Goal: Information Seeking & Learning: Learn about a topic

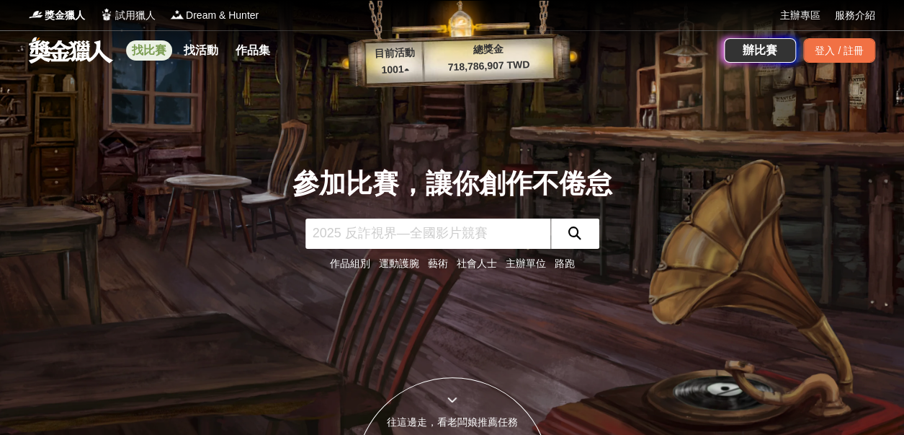
click at [159, 51] on link "找比賽" at bounding box center [149, 50] width 46 height 20
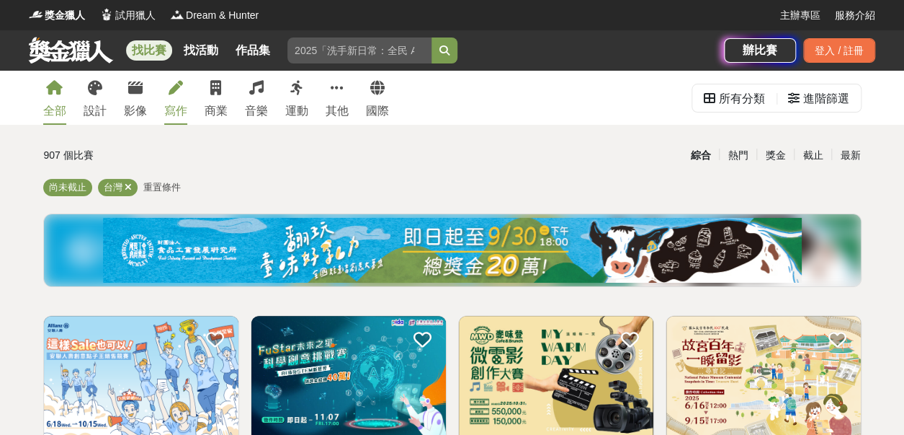
click at [172, 91] on icon at bounding box center [176, 88] width 14 height 14
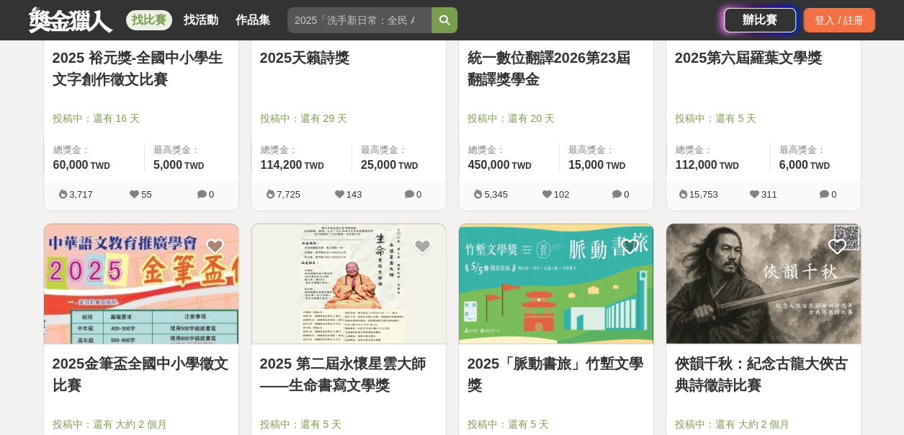
scroll to position [648, 0]
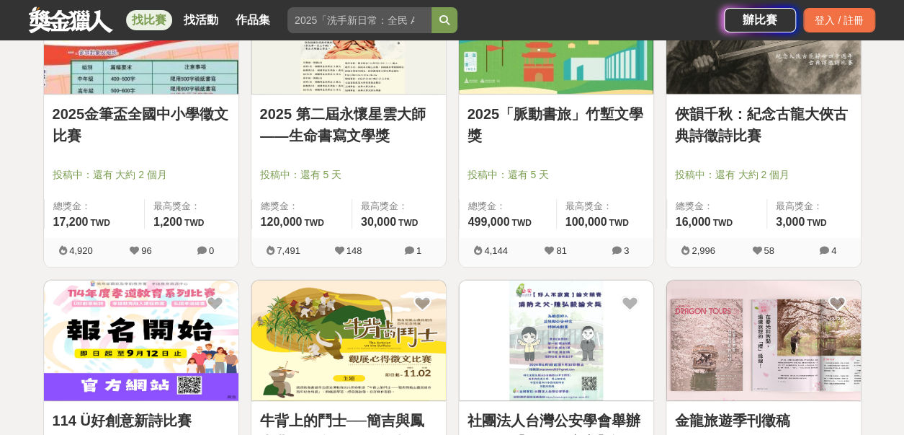
click at [557, 119] on link "2025「脈動書旅」竹塹文學獎" at bounding box center [556, 124] width 177 height 43
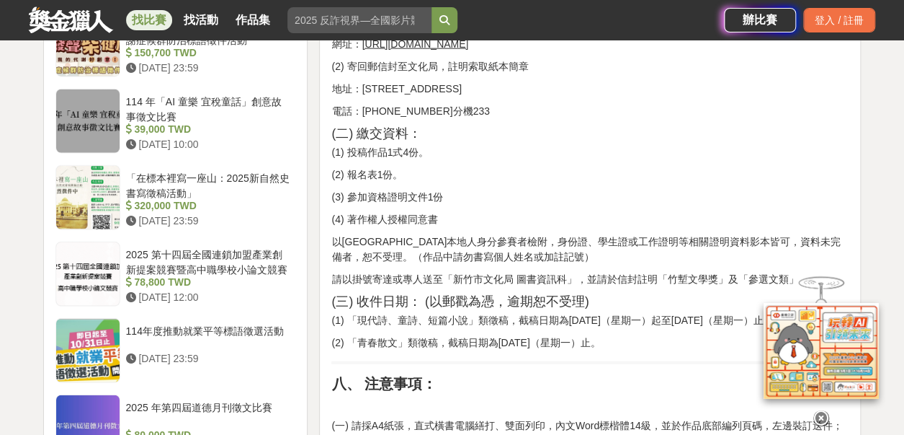
scroll to position [1585, 0]
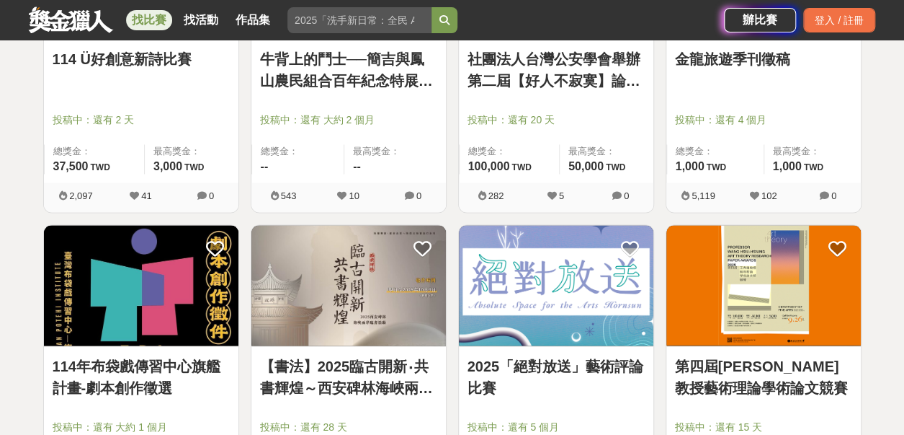
scroll to position [1152, 0]
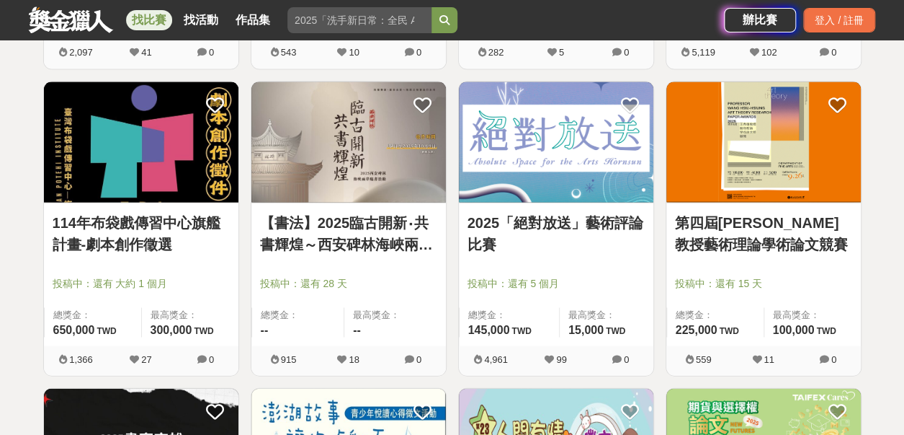
click at [525, 221] on link "2025「絕對放送」藝術評論比賽" at bounding box center [556, 232] width 177 height 43
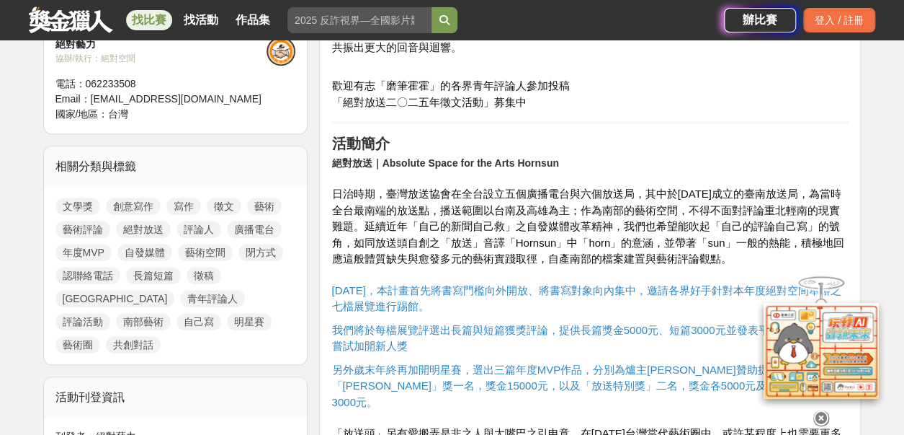
scroll to position [576, 0]
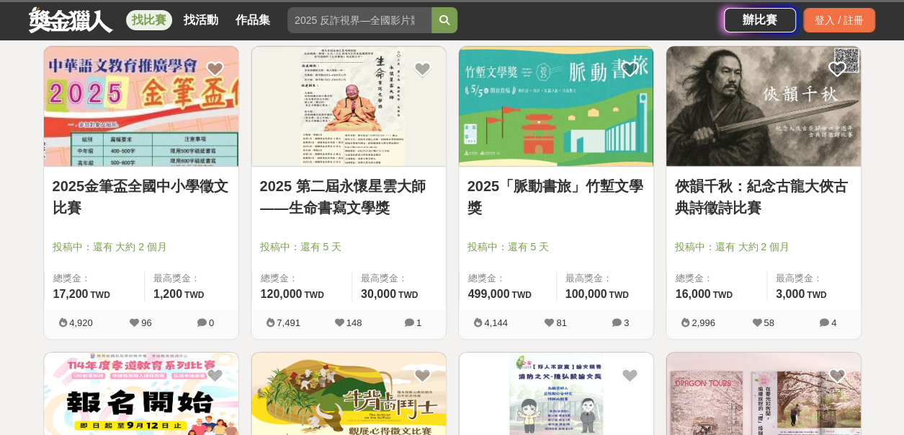
scroll to position [1152, 0]
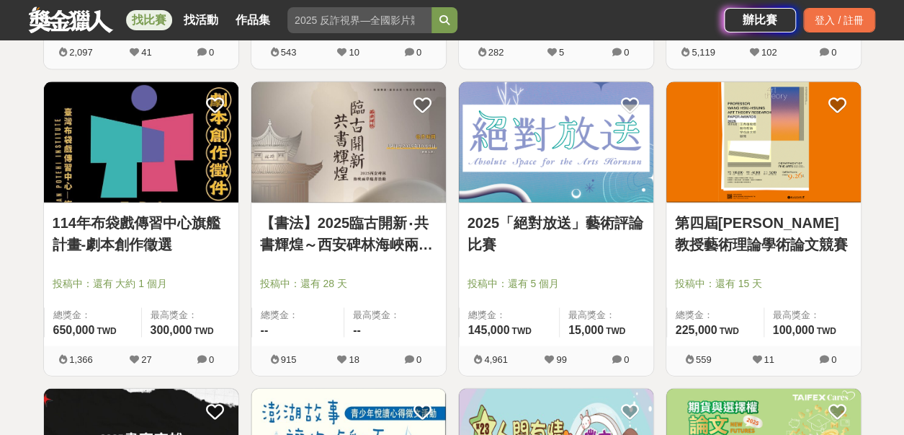
click at [775, 223] on link "第四屆[PERSON_NAME]教授藝術理論學術論文競賽" at bounding box center [763, 232] width 177 height 43
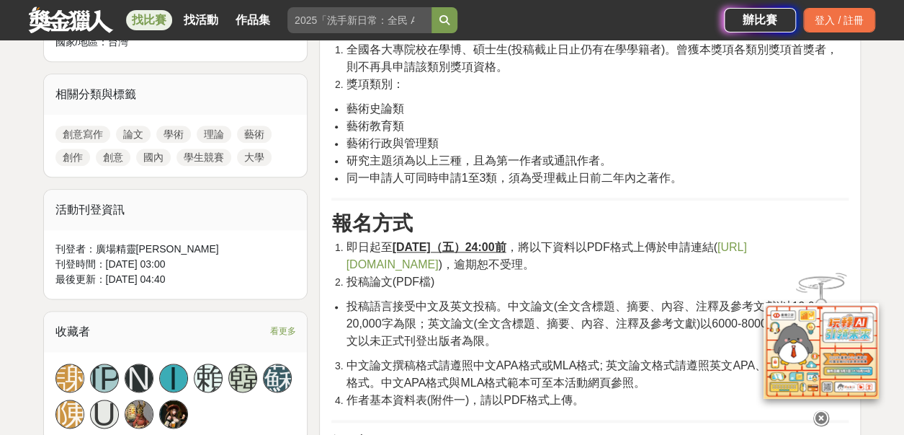
scroll to position [648, 0]
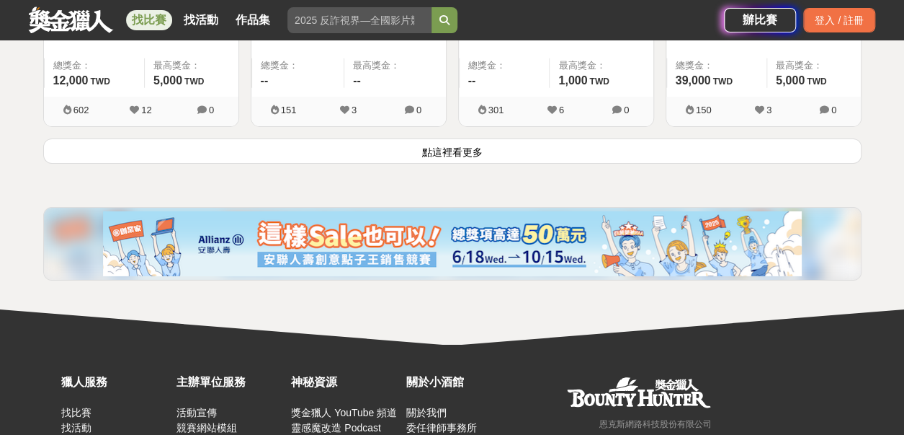
scroll to position [2018, 0]
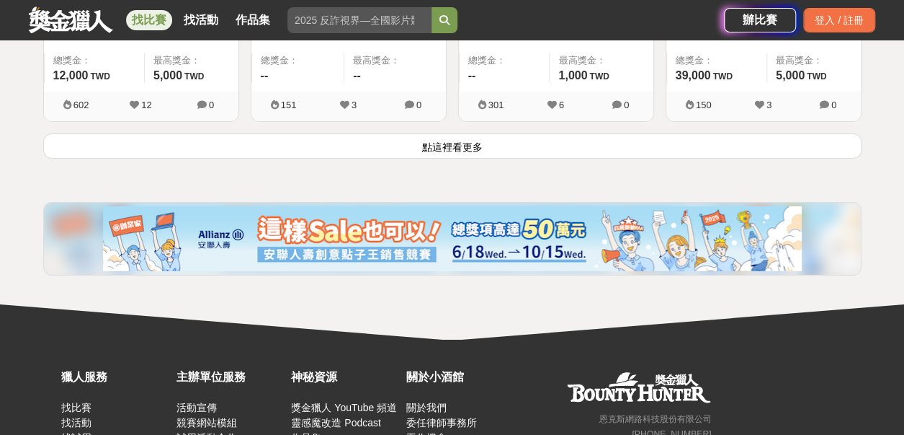
click at [445, 149] on button "點這裡看更多" at bounding box center [452, 145] width 819 height 25
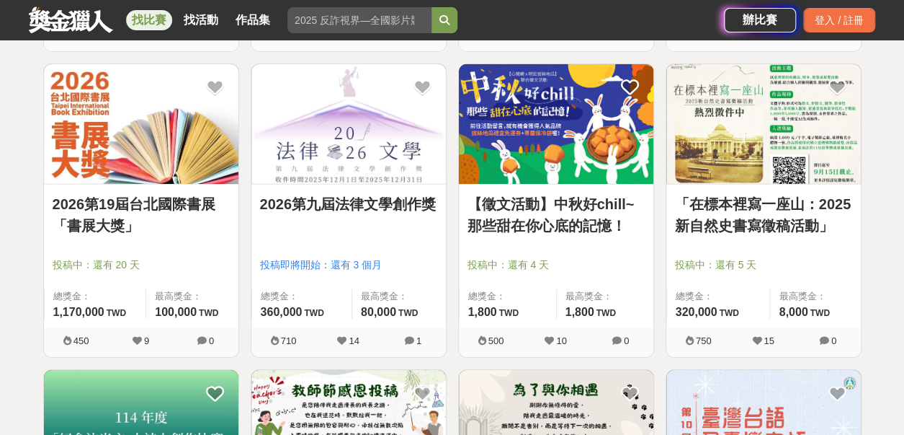
scroll to position [2009, 0]
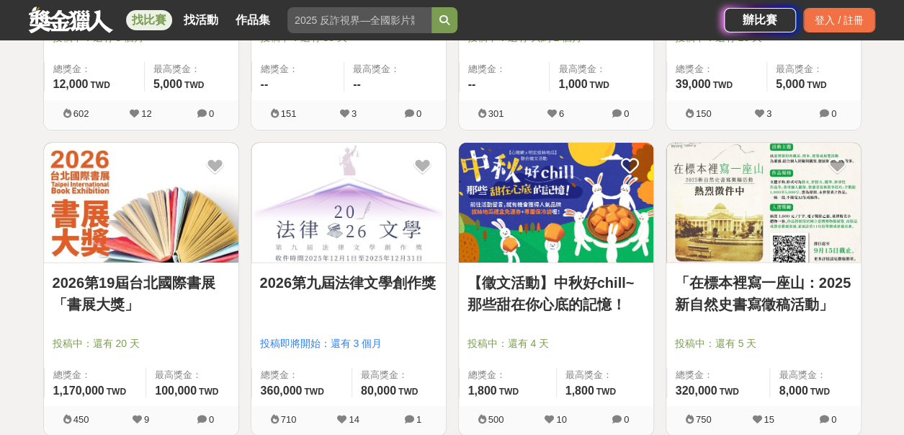
click at [722, 285] on link "「在標本裡寫一座山：2025新自然史書寫徵稿活動」" at bounding box center [763, 293] width 177 height 43
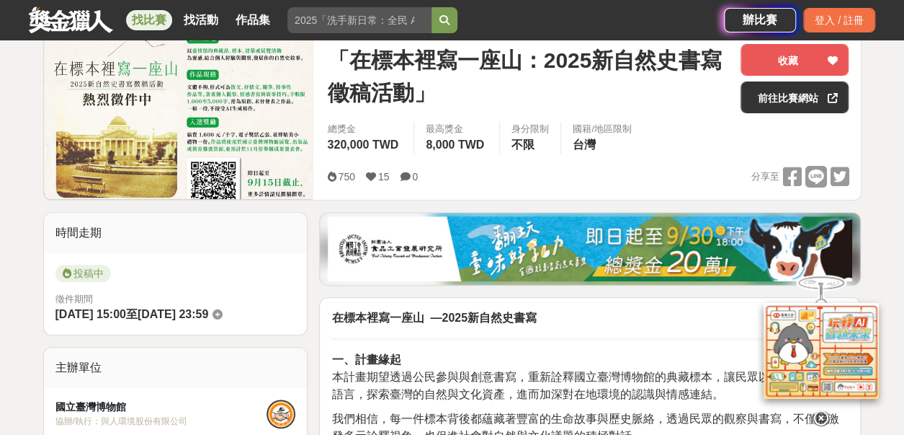
scroll to position [143, 0]
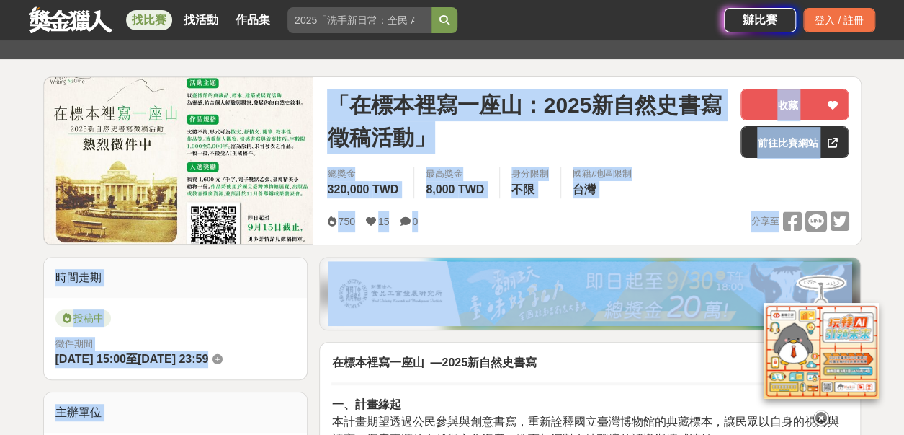
drag, startPoint x: 337, startPoint y: 92, endPoint x: 496, endPoint y: 307, distance: 267.4
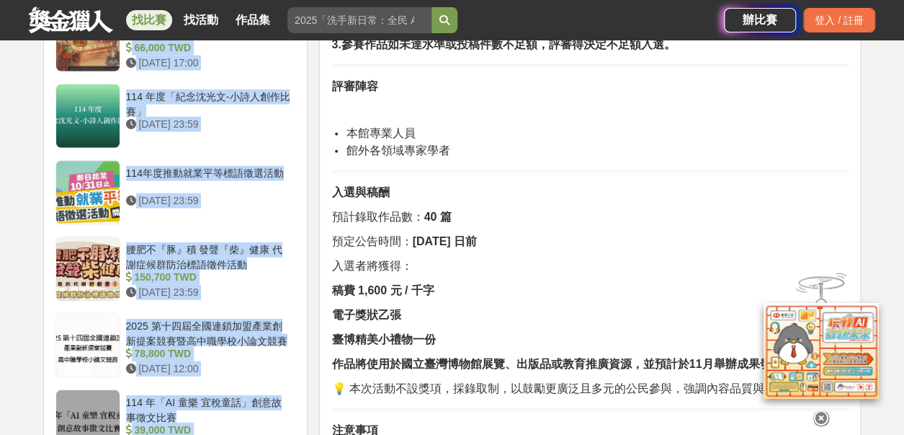
scroll to position [1874, 0]
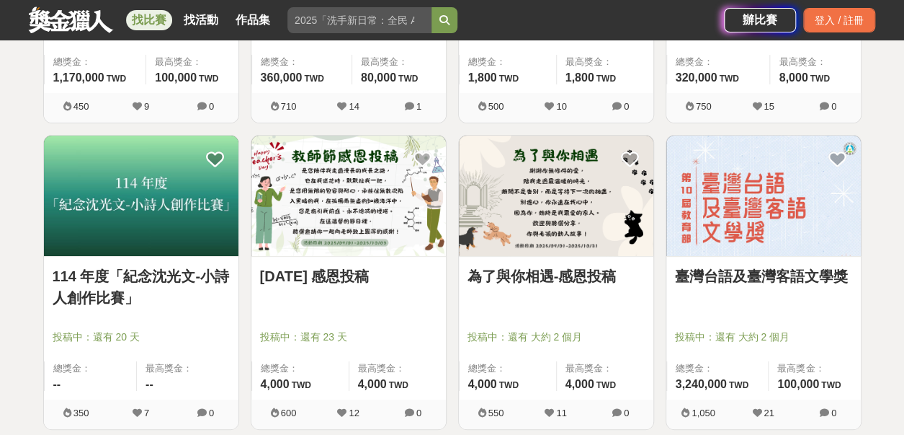
scroll to position [2369, 0]
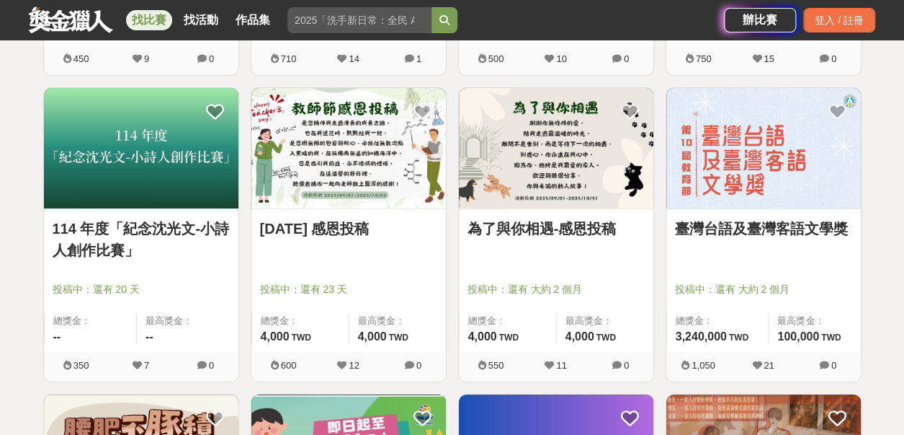
click at [719, 228] on link "臺灣台語及臺灣客語文學獎" at bounding box center [763, 229] width 177 height 22
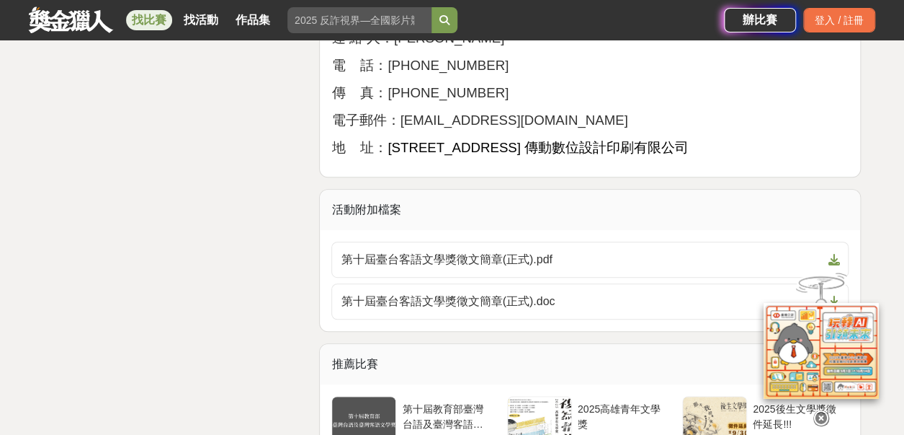
scroll to position [2666, 0]
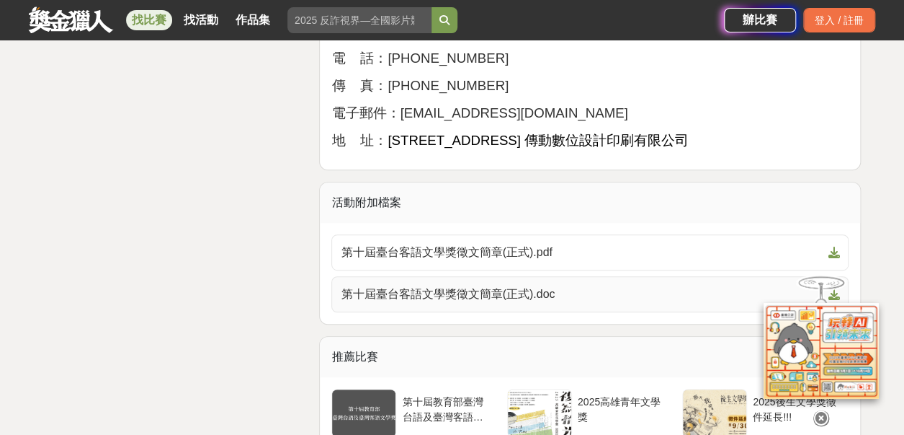
click at [506, 292] on span "第十屆臺台客語文學獎徵文簡章(正式).doc" at bounding box center [581, 293] width 481 height 17
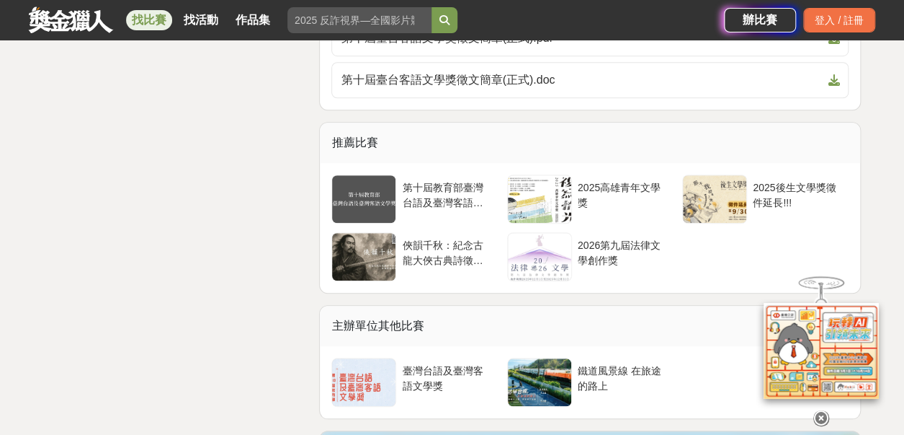
scroll to position [2882, 0]
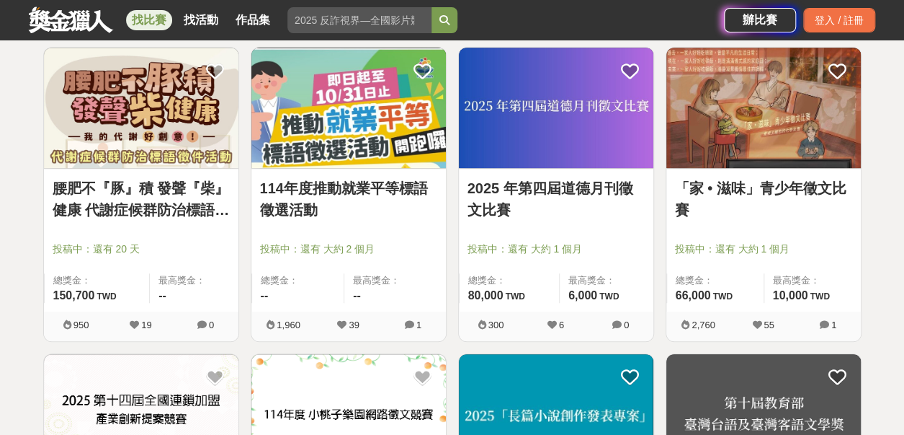
scroll to position [2730, 0]
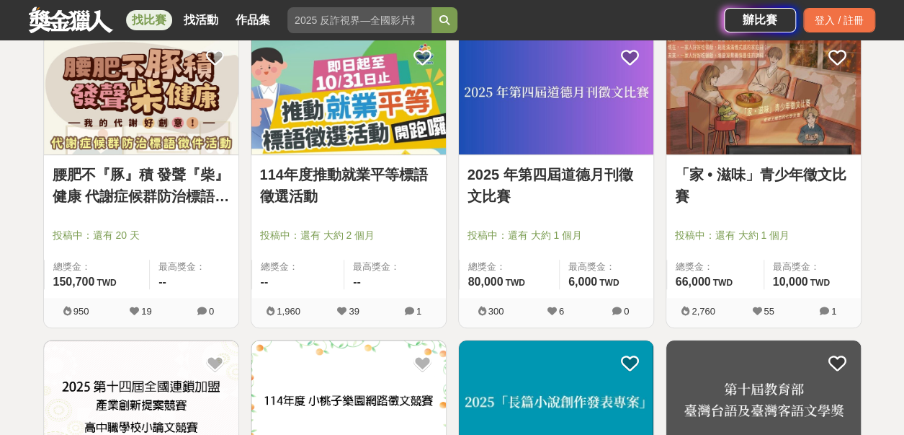
click at [97, 174] on link "腰肥不『豚』積 發聲『柴』健康 代謝症候群防治標語徵件活動" at bounding box center [141, 185] width 177 height 43
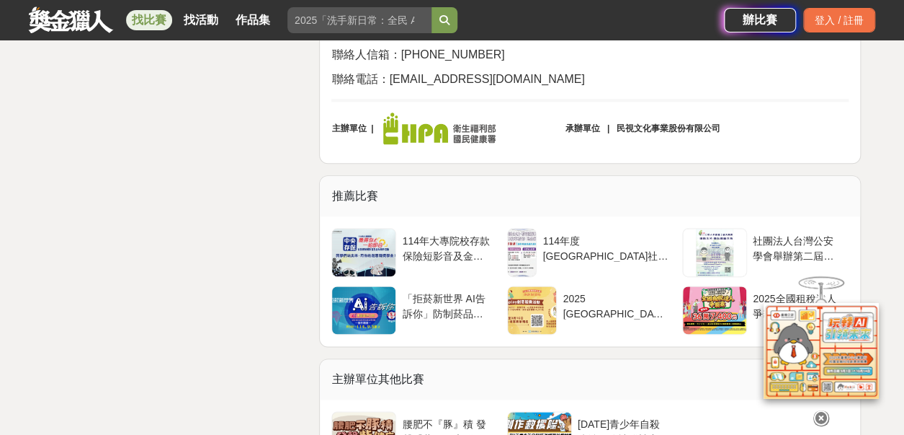
scroll to position [3243, 0]
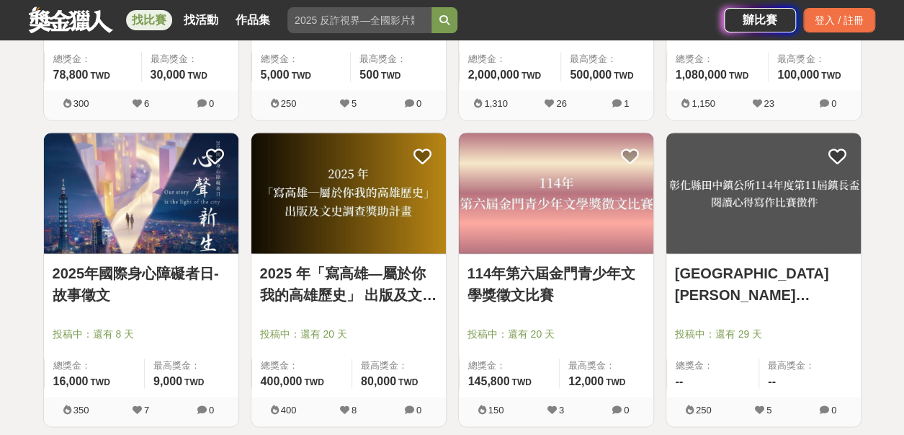
scroll to position [2730, 0]
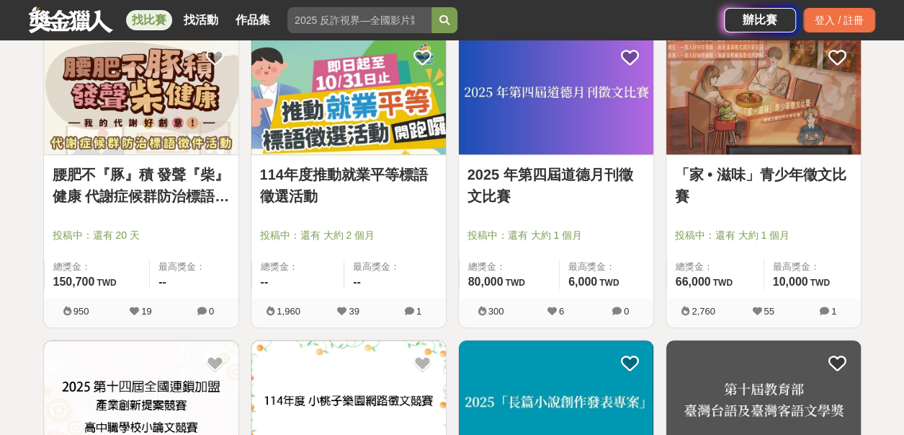
click at [354, 174] on link "114年度推動就業平等標語徵選活動" at bounding box center [348, 185] width 177 height 43
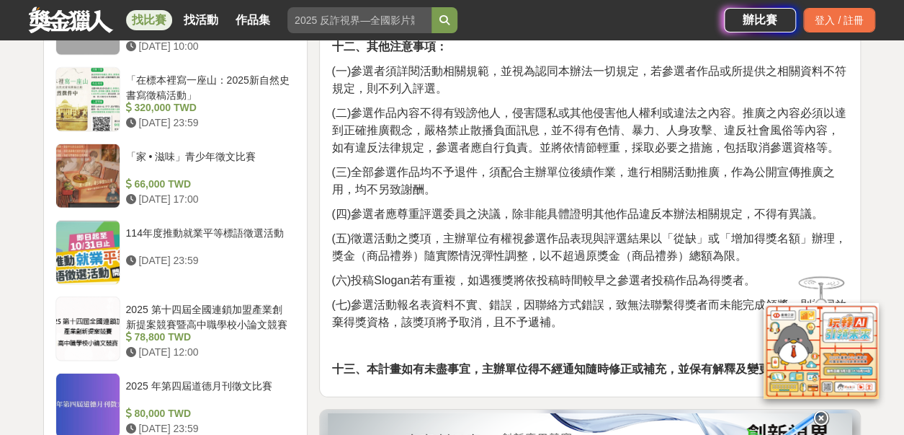
scroll to position [2018, 0]
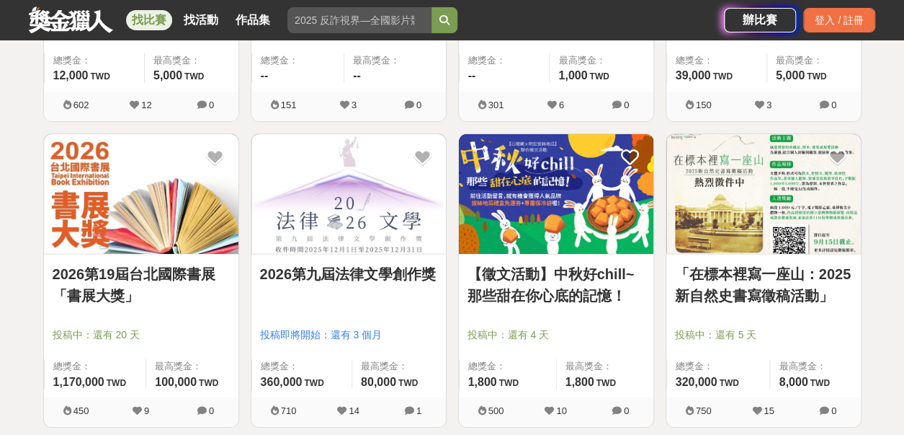
scroll to position [2730, 0]
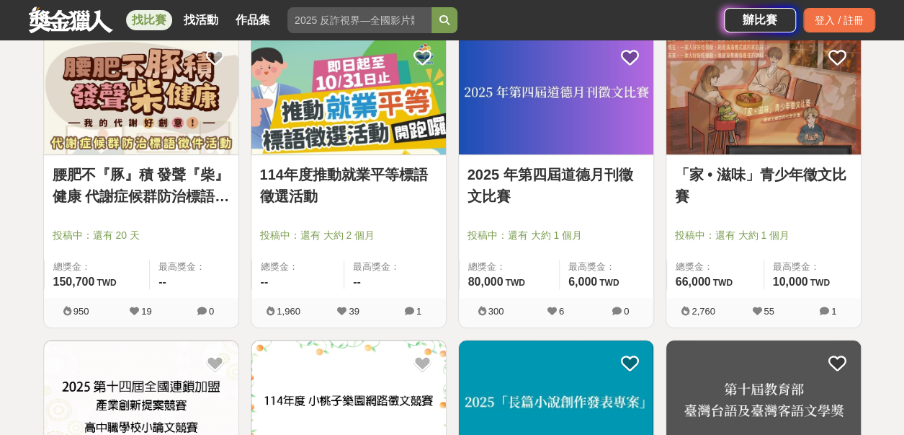
click at [563, 174] on link "2025 年第四屆道德月刊徵文比賽" at bounding box center [556, 185] width 177 height 43
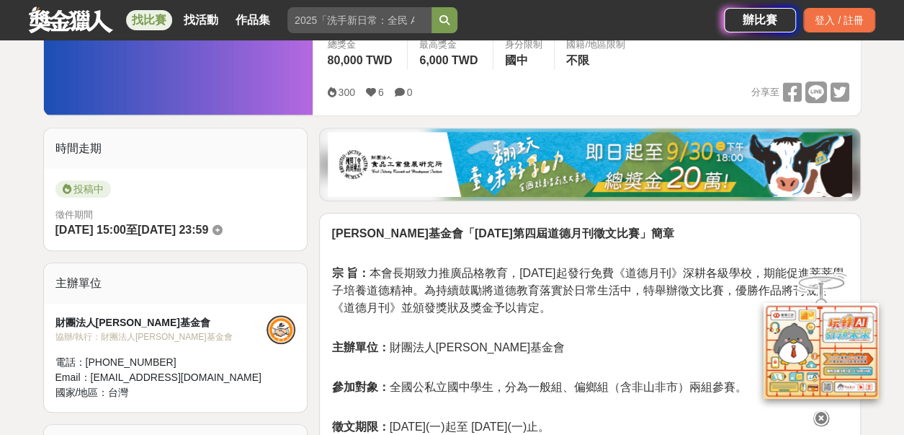
scroll to position [360, 0]
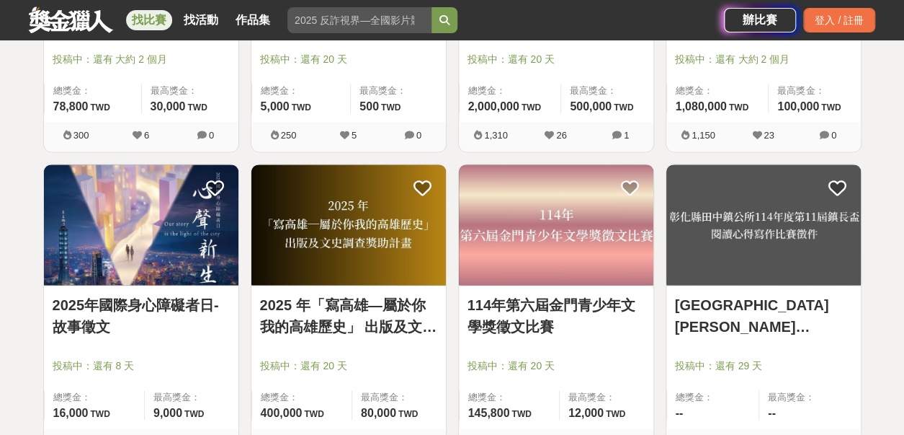
scroll to position [3306, 0]
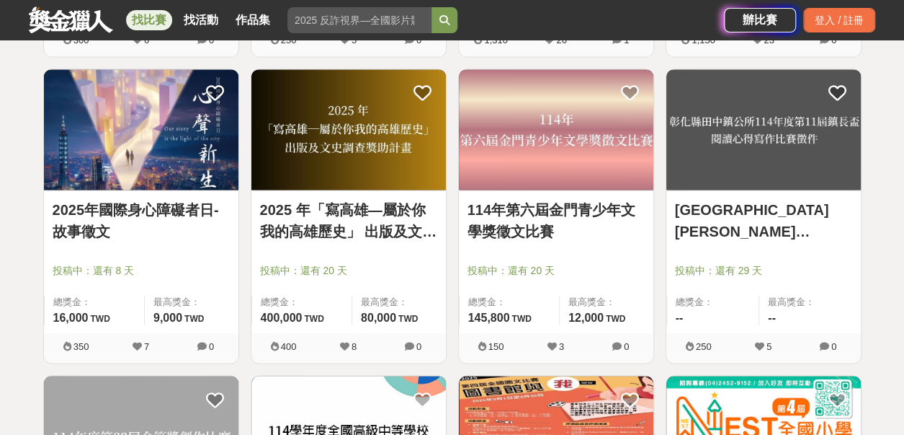
click at [163, 215] on link "2025年國際身心障礙者日-故事徵文" at bounding box center [141, 220] width 177 height 43
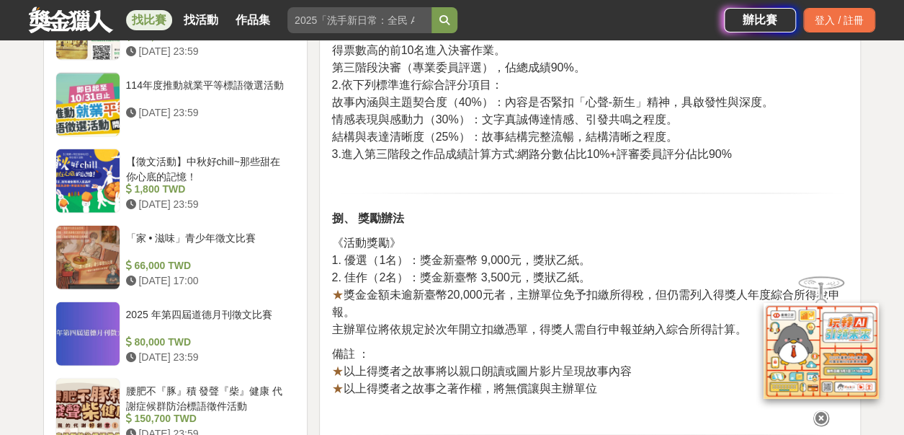
scroll to position [1585, 0]
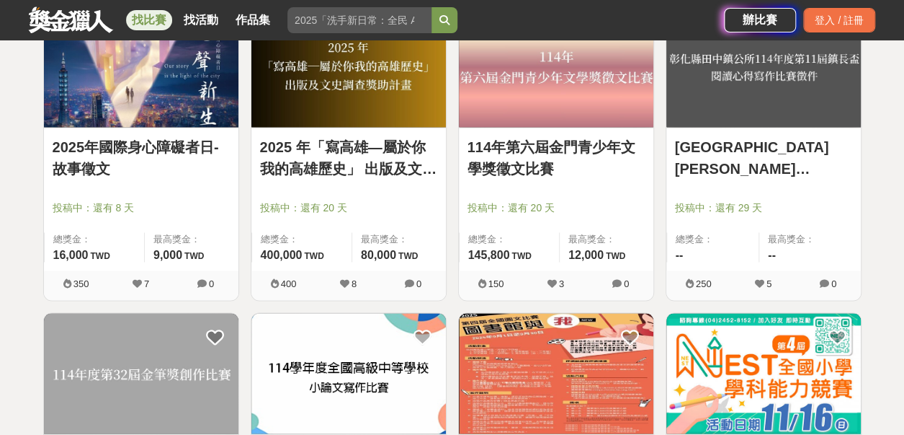
scroll to position [3522, 0]
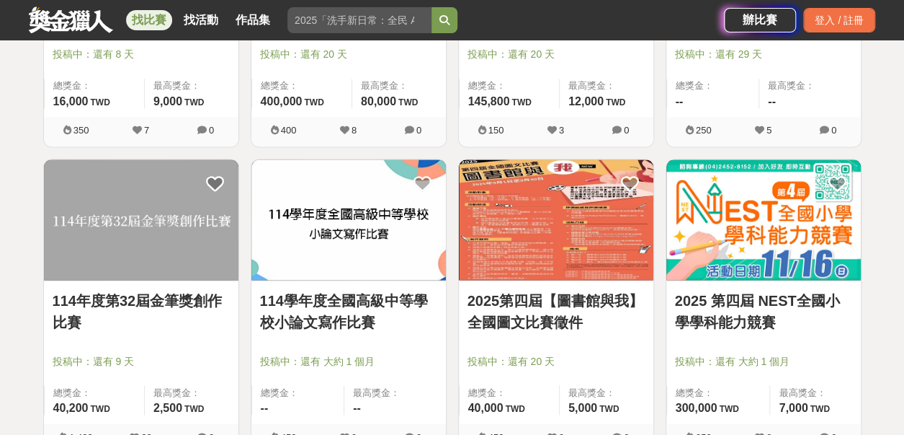
click at [199, 305] on link "114年度第32屆金筆獎創作比賽" at bounding box center [141, 310] width 177 height 43
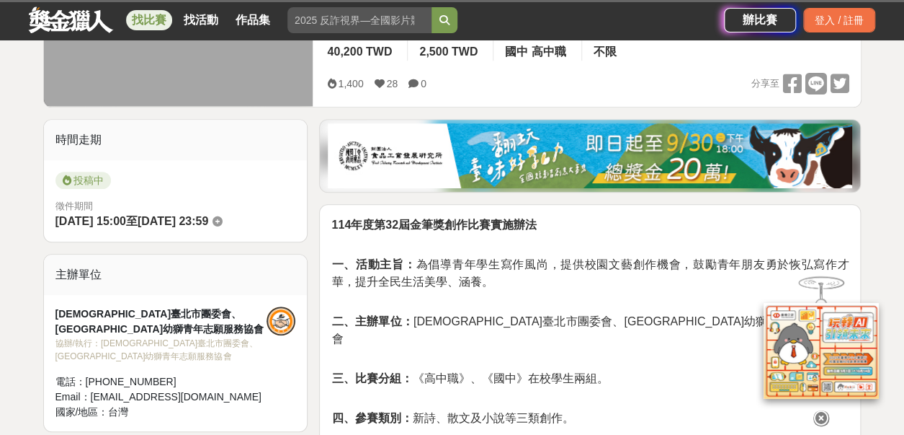
scroll to position [288, 0]
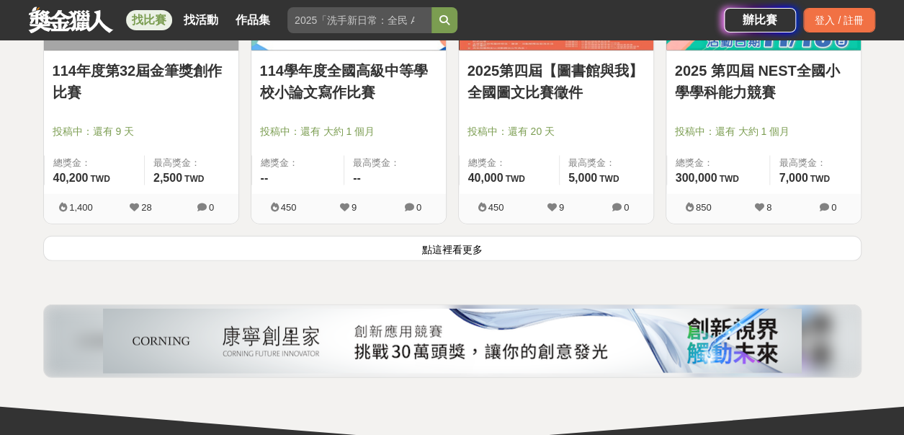
scroll to position [3811, 0]
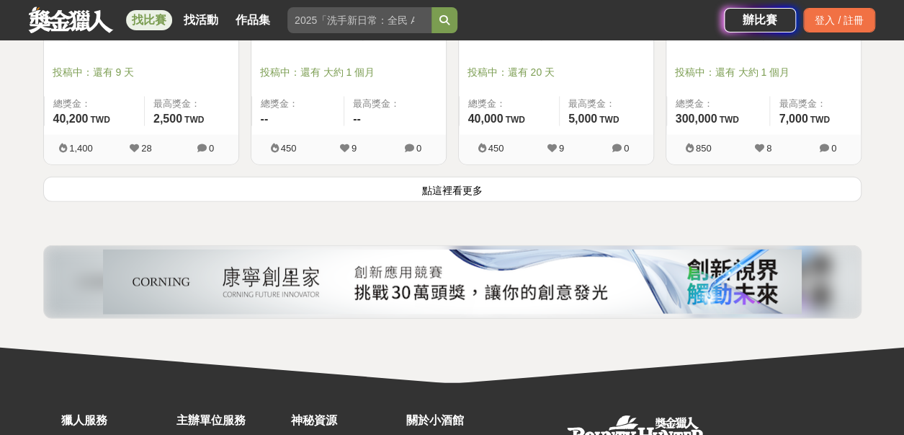
click at [443, 188] on button "點這裡看更多" at bounding box center [452, 189] width 819 height 25
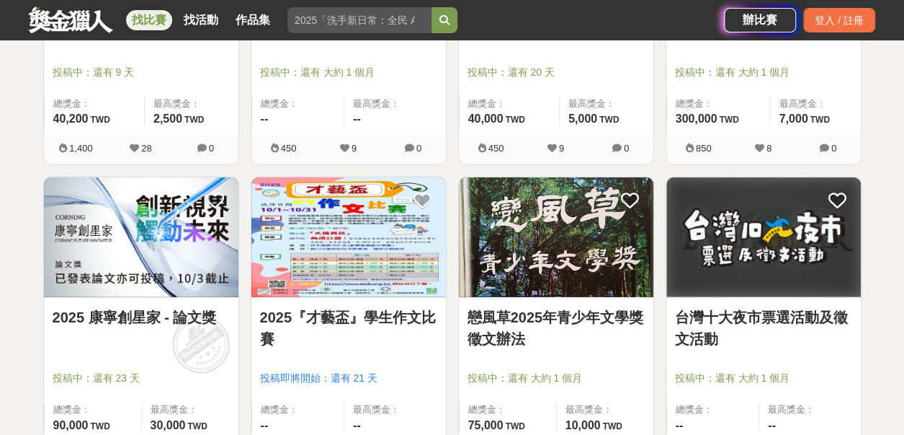
click at [159, 321] on link "2025 康寧創星家 - 論文獎" at bounding box center [141, 317] width 177 height 22
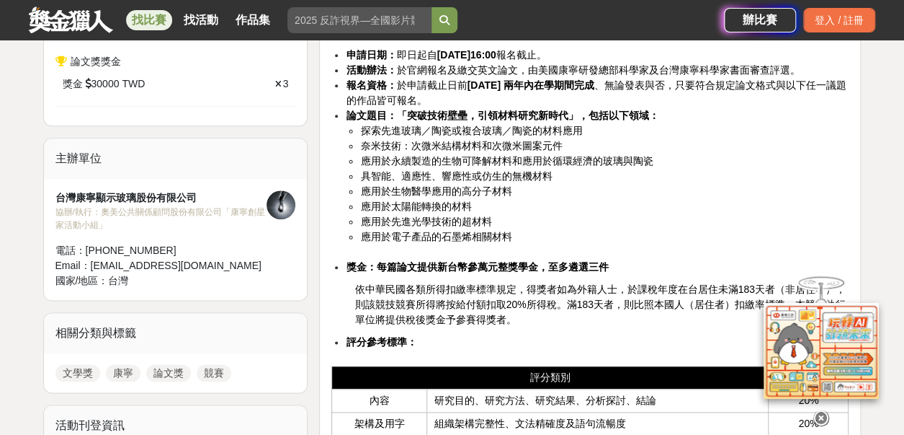
scroll to position [648, 0]
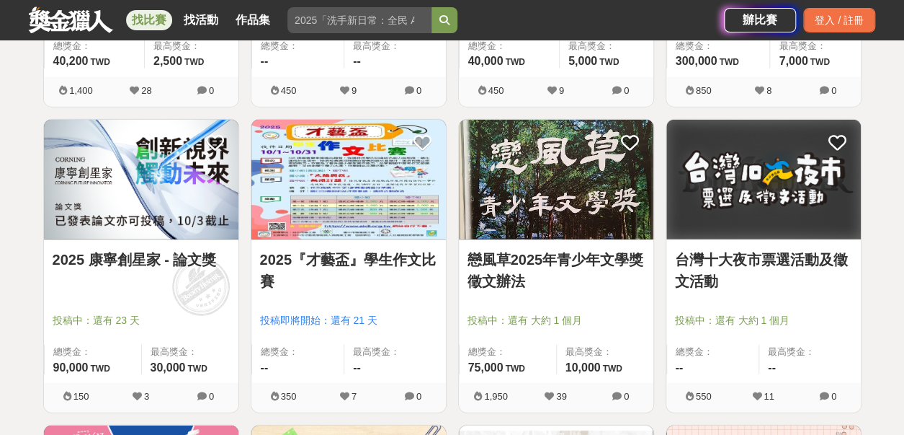
scroll to position [4027, 0]
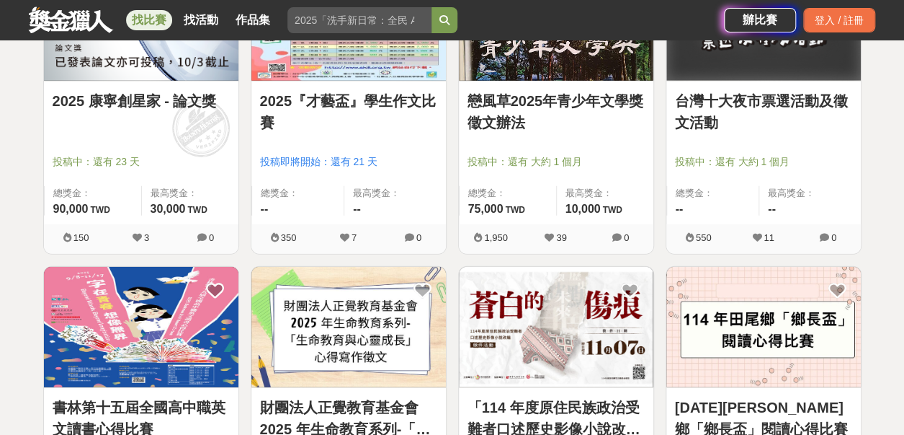
click at [747, 102] on link "台灣十大夜市票選活動及徵文活動" at bounding box center [763, 111] width 177 height 43
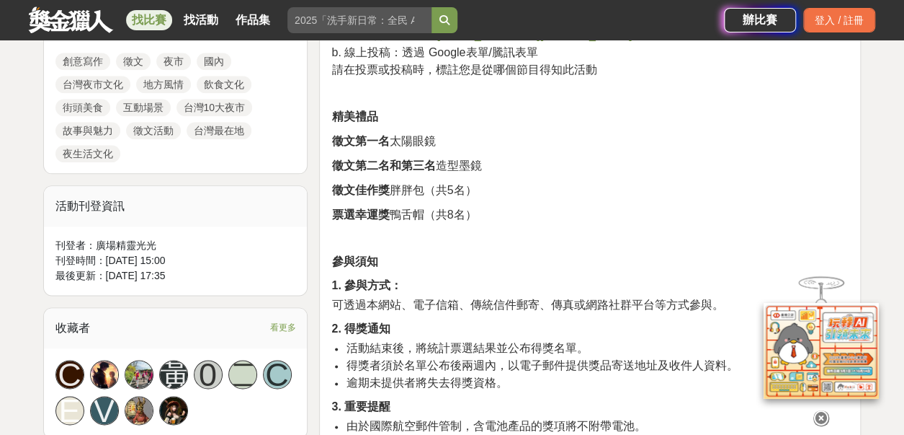
scroll to position [720, 0]
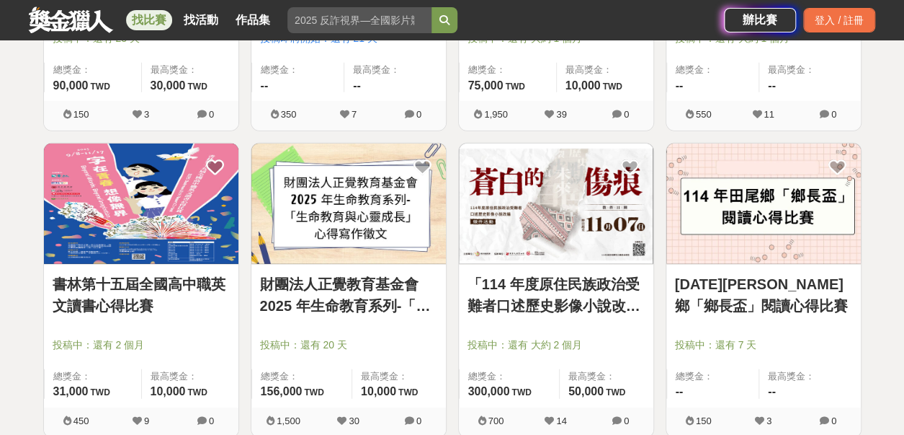
scroll to position [4171, 0]
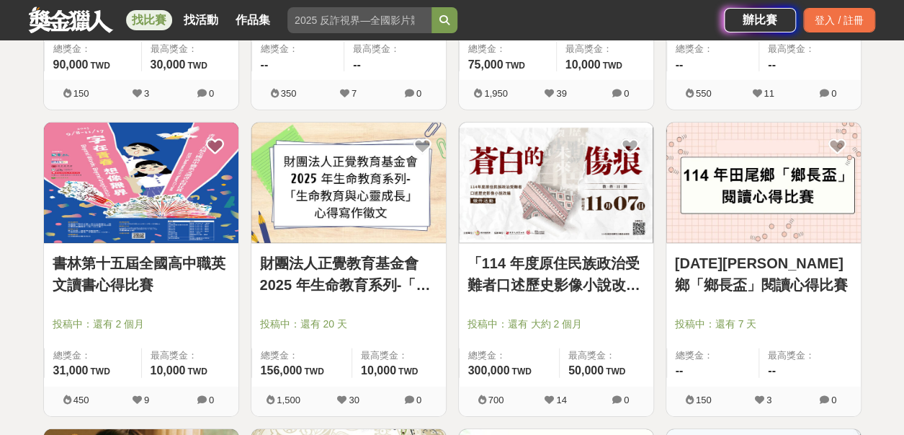
click at [352, 264] on link "財團法人正覺教育基金會 2025 年生命教育系列-「生命教育與心靈成長」心得寫作徵文" at bounding box center [348, 273] width 177 height 43
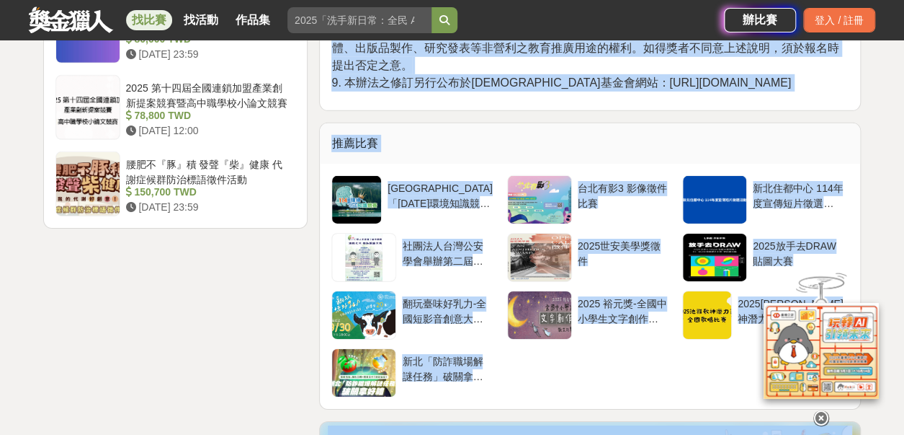
scroll to position [1990, 0]
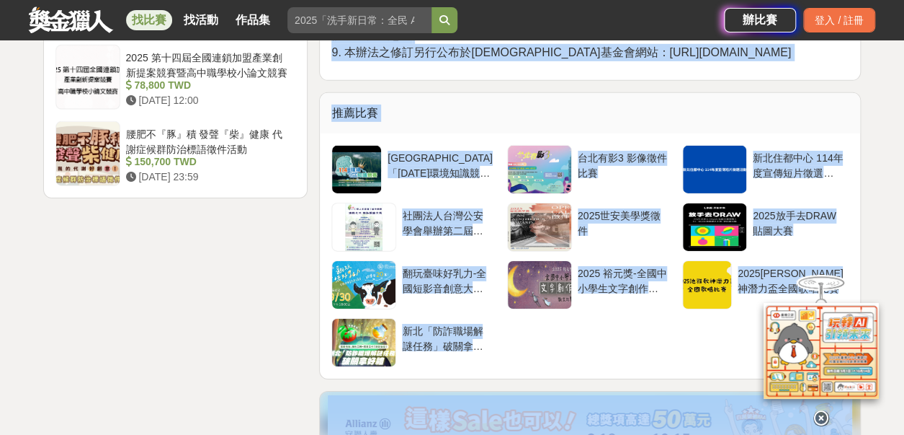
drag, startPoint x: 334, startPoint y: 169, endPoint x: 821, endPoint y: 62, distance: 498.8
copy div "loremipsumd 2480 sitamet-「consectet」adipisci e、se doeiusm（tempor）incididuntu，la…"
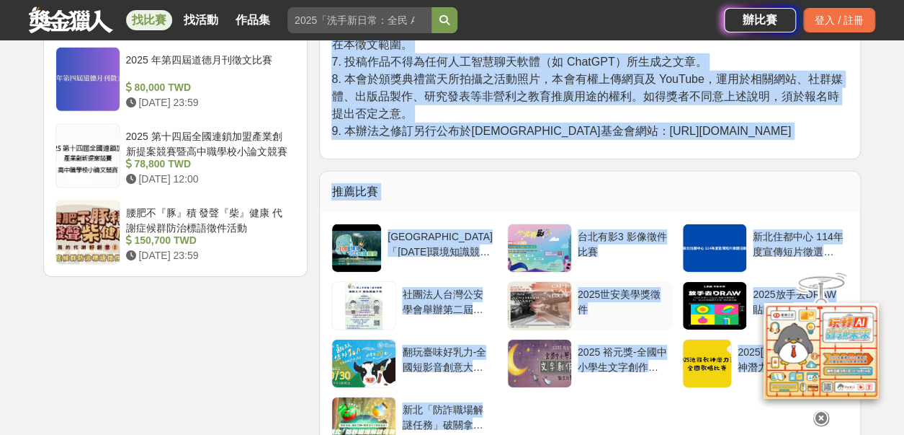
scroll to position [1774, 0]
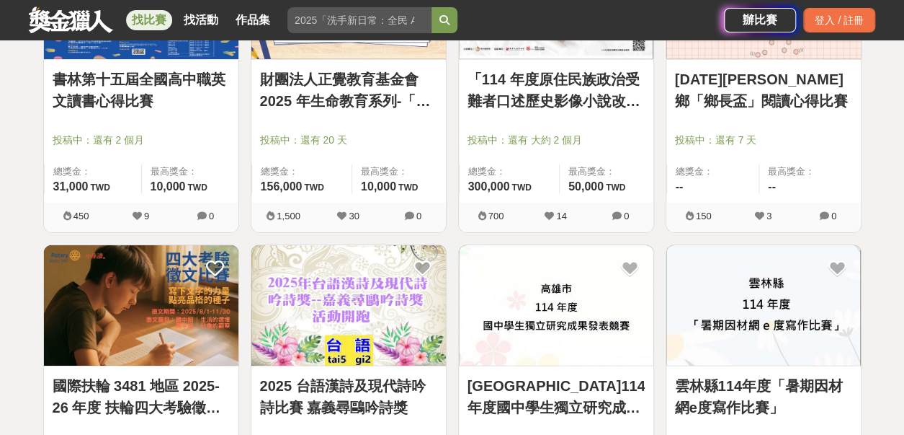
scroll to position [4387, 0]
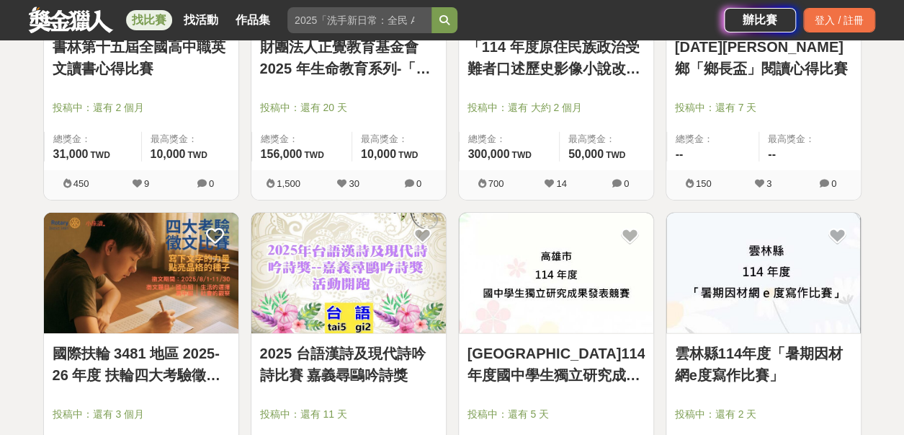
click at [151, 353] on link "國際扶輪 3481 地區 2025-26 年度 扶輪四大考驗徵文比賽" at bounding box center [141, 363] width 177 height 43
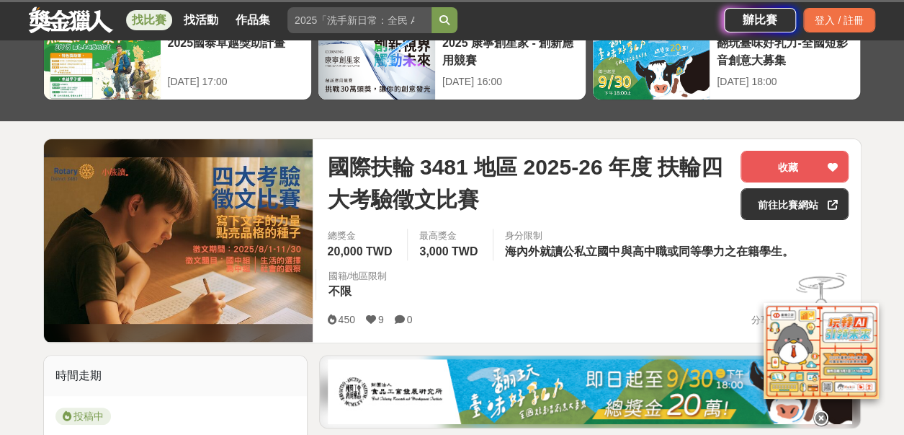
scroll to position [143, 0]
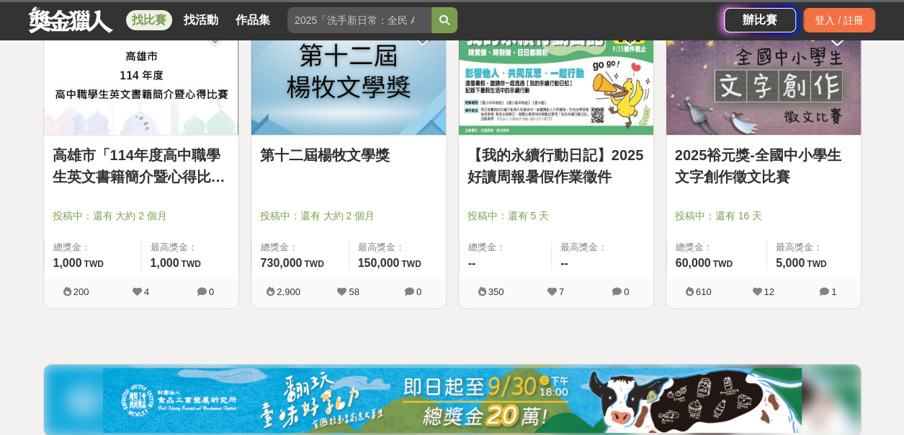
scroll to position [4892, 0]
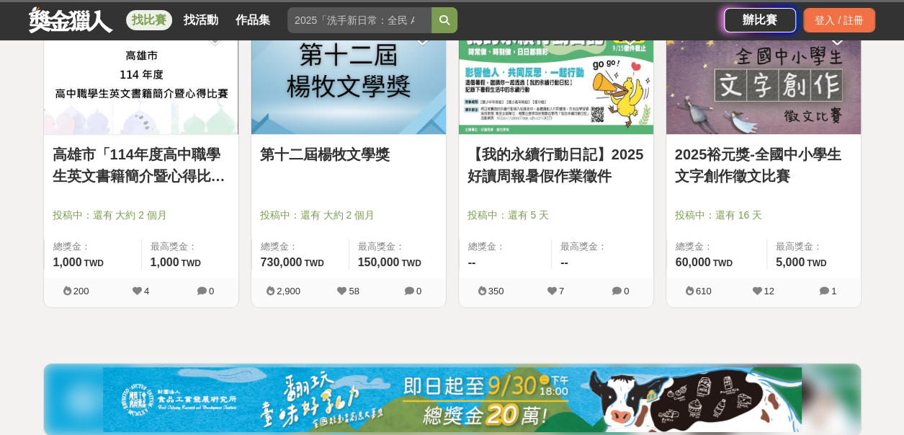
click at [332, 151] on link "第十二屆楊牧文學獎" at bounding box center [348, 154] width 177 height 22
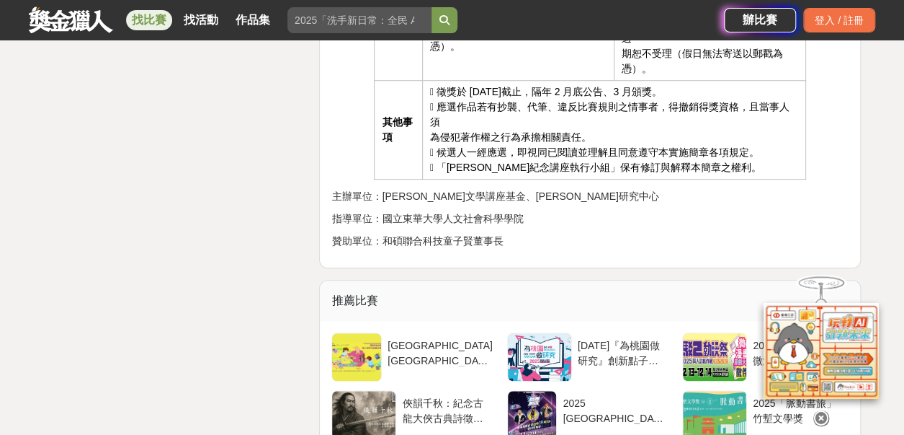
scroll to position [2955, 0]
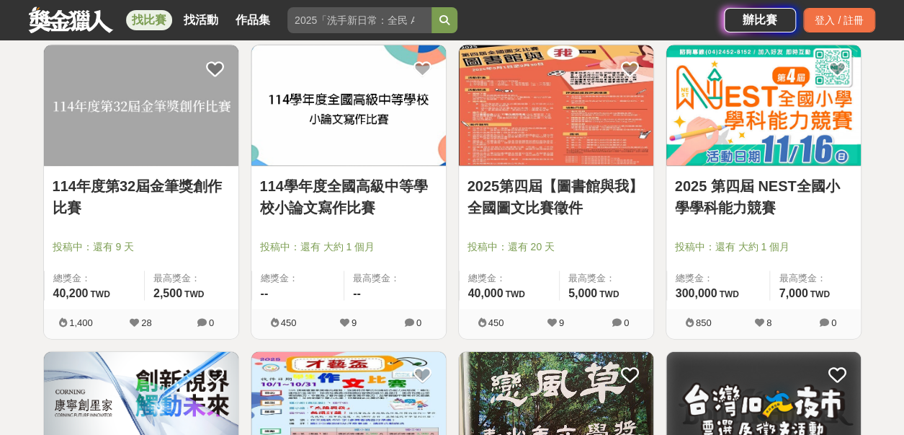
scroll to position [3450, 0]
